Goal: Transaction & Acquisition: Purchase product/service

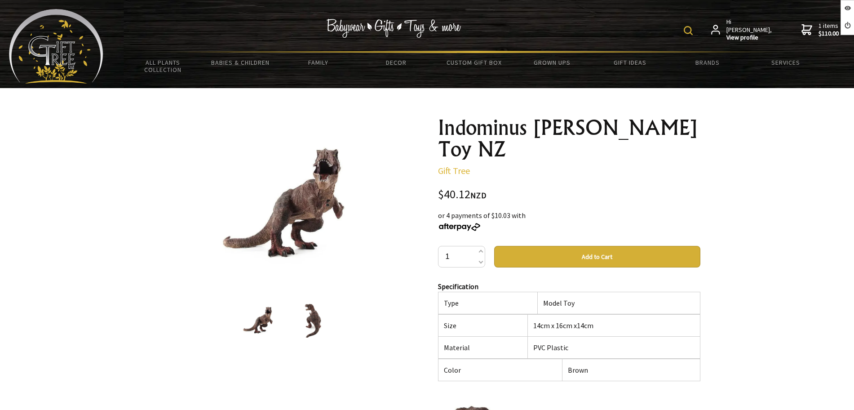
scroll to position [168, 0]
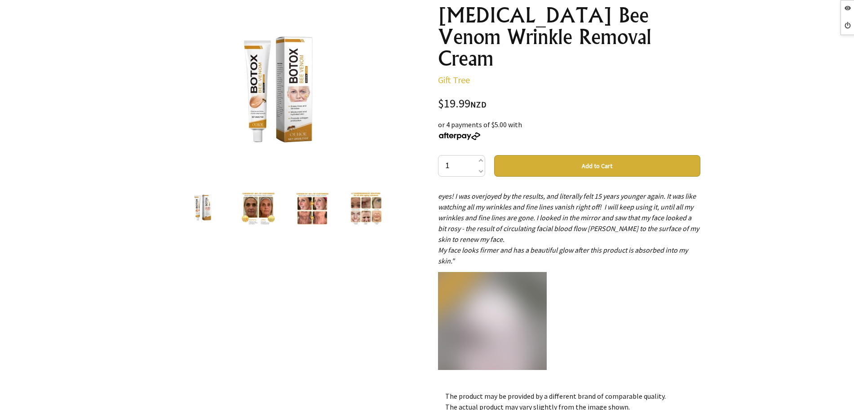
scroll to position [4266, 0]
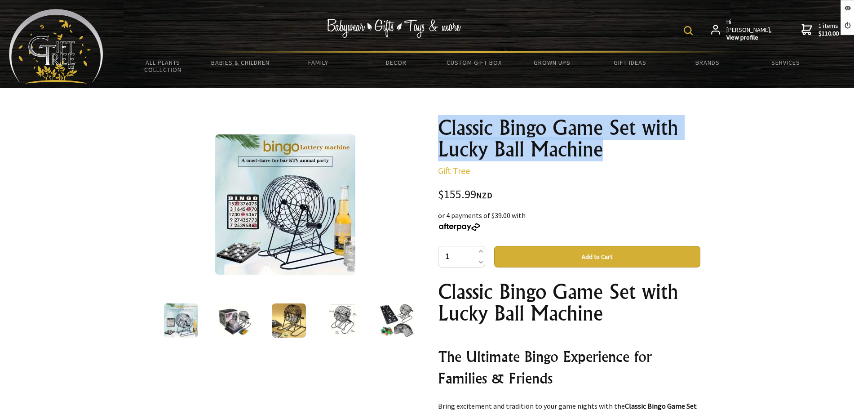
click at [441, 123] on h1 "Classic Bingo Game Set with Lucky Ball Machine" at bounding box center [569, 138] width 262 height 43
click at [593, 155] on h1 "Classic Bingo Game Set with Lucky Ball Machine" at bounding box center [569, 138] width 262 height 43
drag, startPoint x: 608, startPoint y: 152, endPoint x: 440, endPoint y: 126, distance: 169.4
click at [436, 134] on div "Classic Bingo Game Set with Lucky Ball Machine Gift Tree $155.99 NZD or 4 payme…" at bounding box center [569, 378] width 277 height 536
drag, startPoint x: 608, startPoint y: 154, endPoint x: 608, endPoint y: 148, distance: 5.9
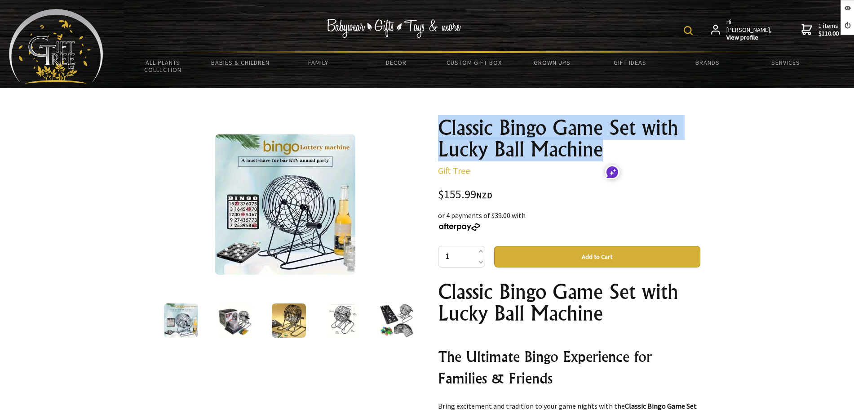
click at [609, 154] on h1 "Classic Bingo Game Set with Lucky Ball Machine" at bounding box center [569, 138] width 262 height 43
click at [609, 144] on h1 "Classic Bingo Game Set with Lucky Ball Machine" at bounding box center [569, 138] width 262 height 43
drag, startPoint x: 609, startPoint y: 144, endPoint x: 445, endPoint y: 124, distance: 165.0
click at [445, 125] on h1 "Classic Bingo Game Set with Lucky Ball Machine" at bounding box center [569, 138] width 262 height 43
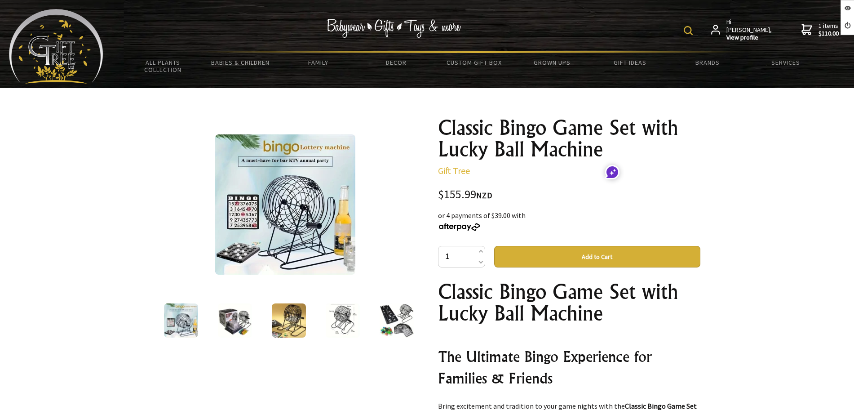
click at [696, 28] on form at bounding box center [689, 30] width 13 height 16
click at [692, 28] on img at bounding box center [687, 30] width 9 height 9
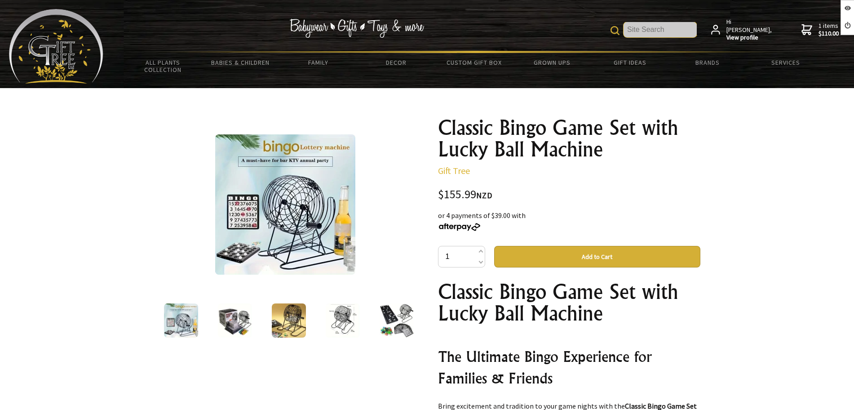
paste input "https://www.gifttree.co.nz/products/gift-tree-classic-bingo-game-set-with-lucky…"
type input "https://www.gifttree.co.nz/products/gift-tree-classic-bingo-game-set-with-lucky…"
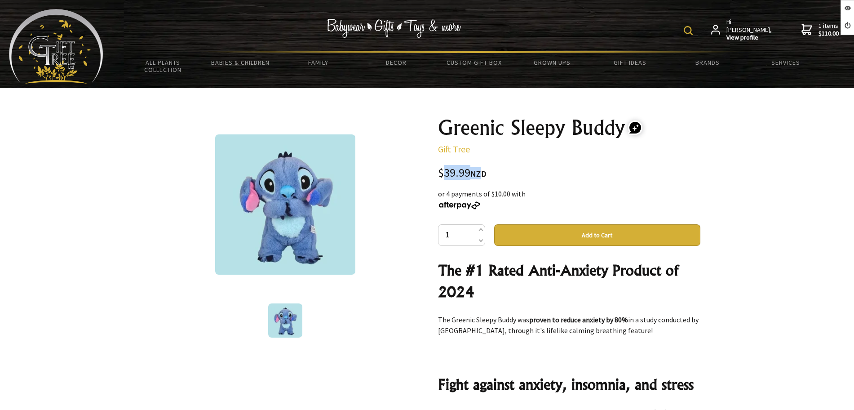
drag, startPoint x: 445, startPoint y: 175, endPoint x: 508, endPoint y: 39, distance: 149.8
click at [478, 173] on div "$39.99 NZD" at bounding box center [569, 173] width 262 height 12
